Goal: Information Seeking & Learning: Learn about a topic

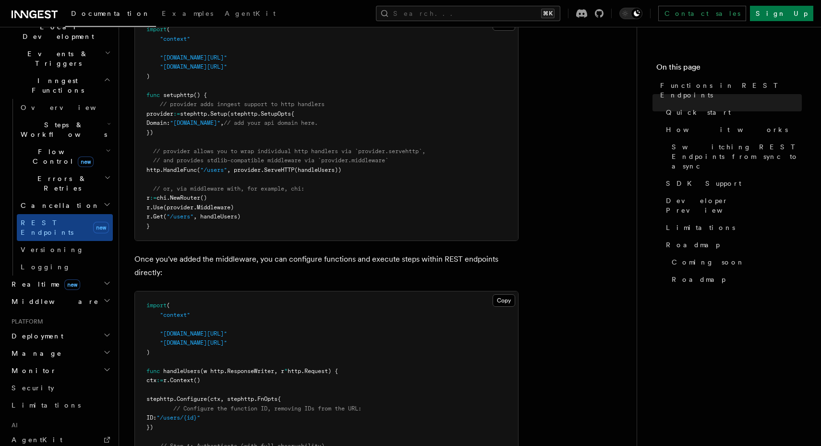
scroll to position [430, 0]
click at [24, 279] on span "Realtime new" at bounding box center [44, 284] width 72 height 10
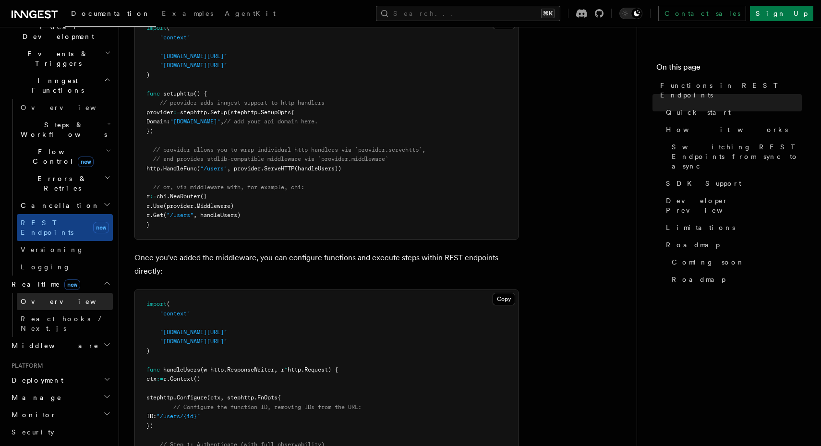
click at [59, 293] on link "Overview" at bounding box center [65, 301] width 96 height 17
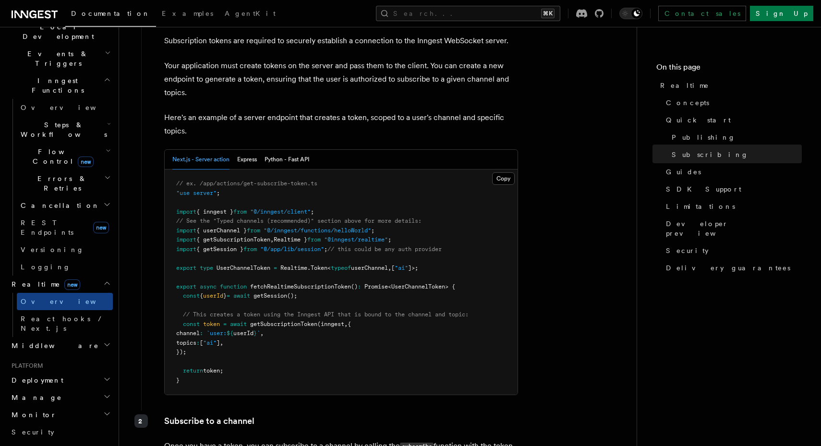
scroll to position [1296, 0]
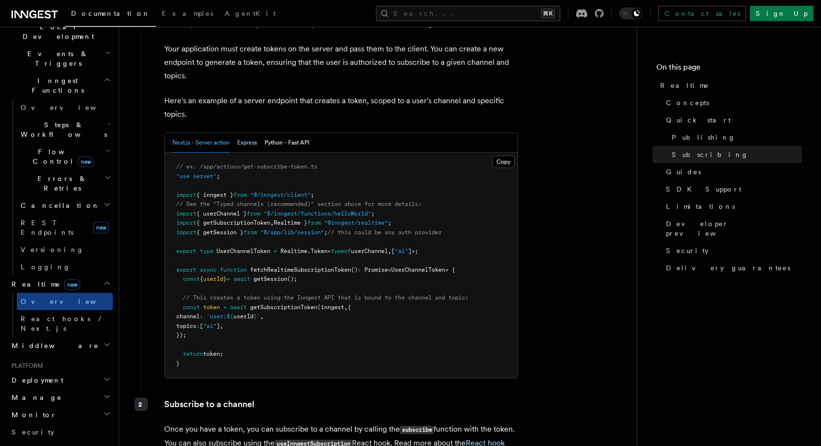
click at [253, 147] on button "Express" at bounding box center [247, 143] width 20 height 20
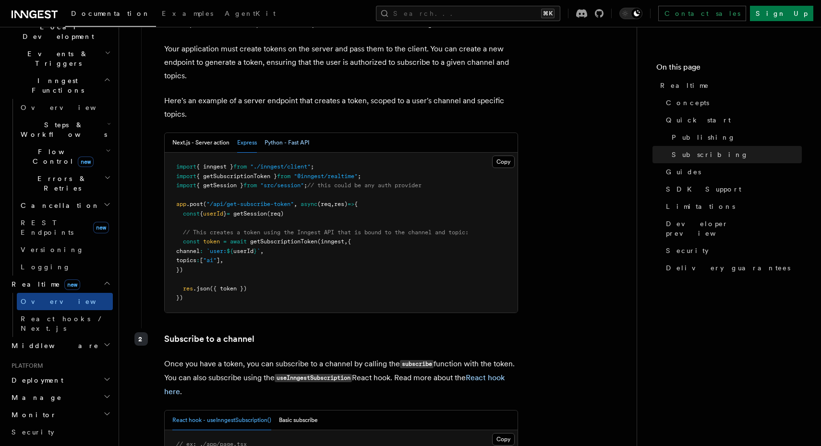
click at [286, 147] on button "Python - Fast API" at bounding box center [287, 143] width 45 height 20
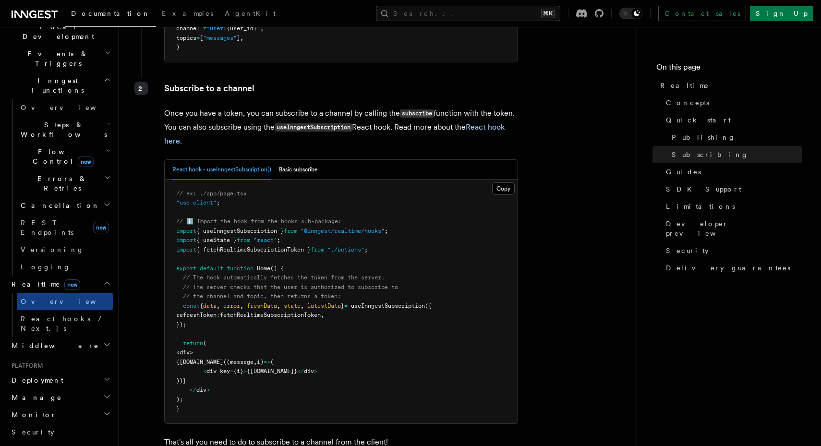
scroll to position [1608, 0]
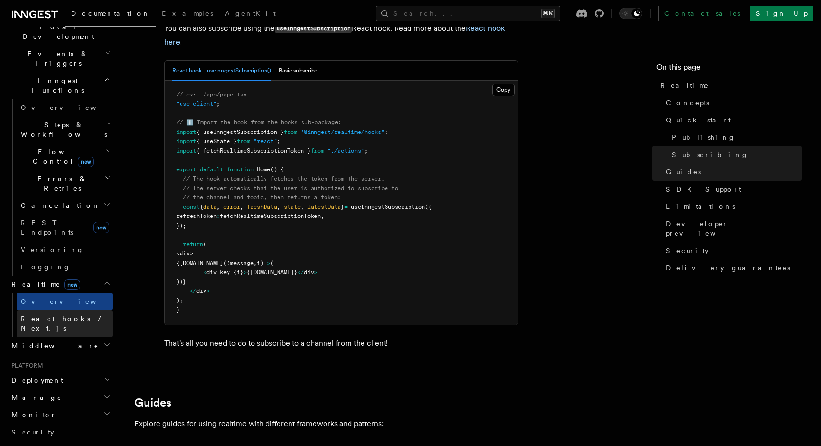
click at [33, 315] on span "React hooks / Next.js" at bounding box center [63, 323] width 85 height 17
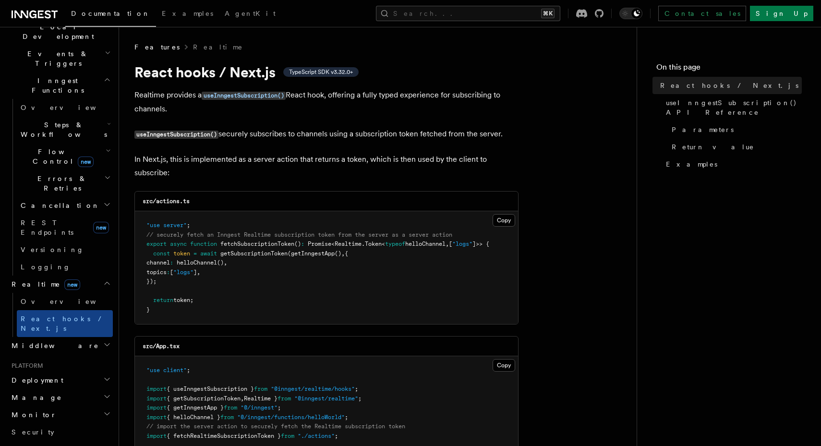
click at [47, 341] on span "Middleware" at bounding box center [53, 346] width 91 height 10
click at [40, 354] on link "Overview" at bounding box center [65, 362] width 96 height 17
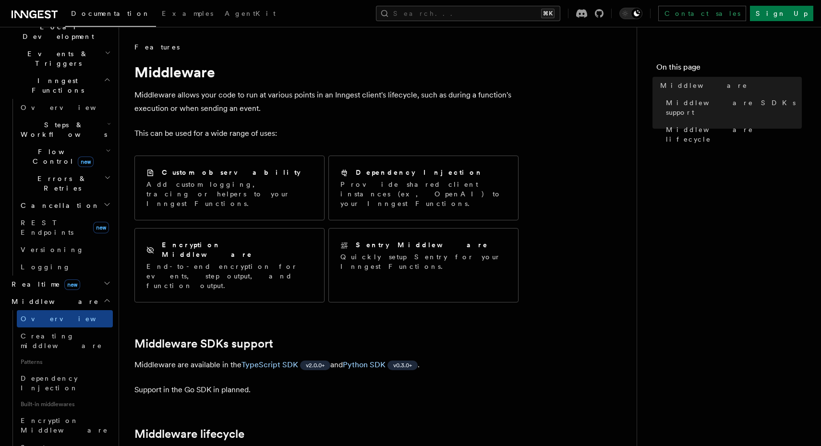
click at [638, 194] on nav "On this page Middleware Middleware SDKs support Middleware lifecycle" at bounding box center [729, 236] width 184 height 419
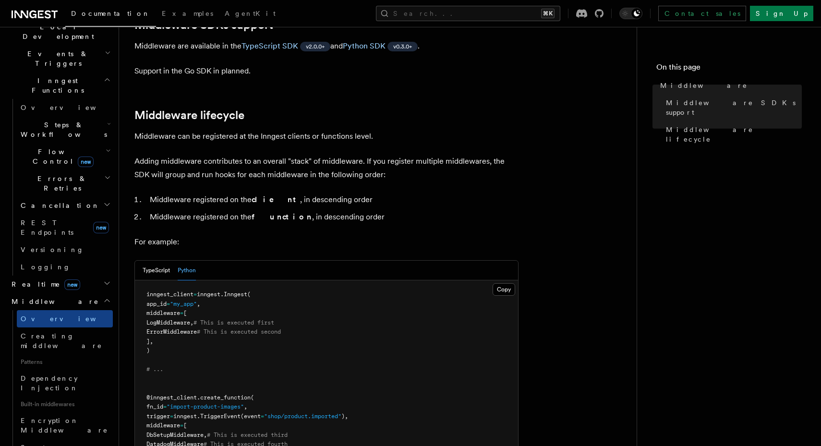
scroll to position [323, 0]
